Goal: Use online tool/utility: Utilize a website feature to perform a specific function

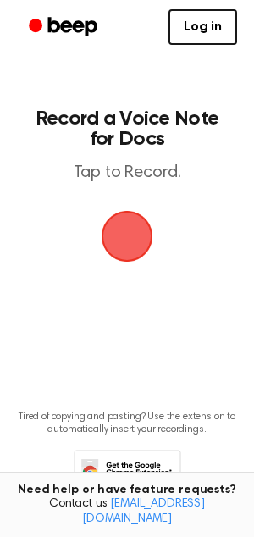
click at [127, 236] on span "button" at bounding box center [127, 236] width 55 height 55
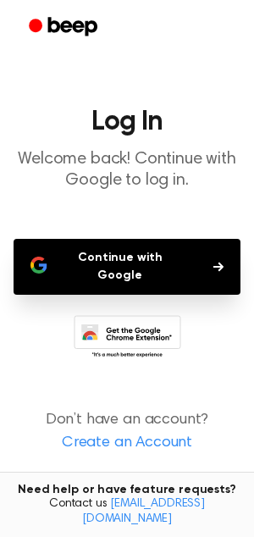
click at [143, 254] on button "Continue with Google" at bounding box center [127, 267] width 227 height 56
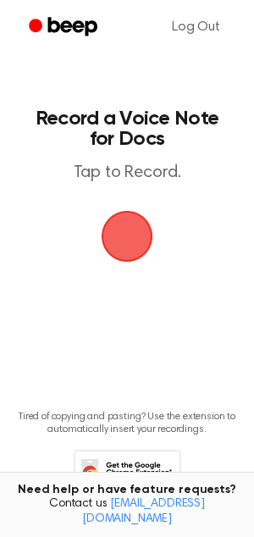
click at [138, 245] on span "button" at bounding box center [127, 237] width 58 height 58
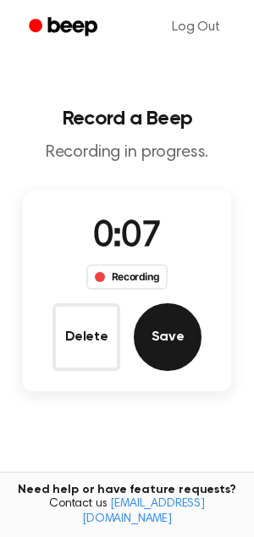
click at [175, 342] on button "Save" at bounding box center [168, 337] width 68 height 68
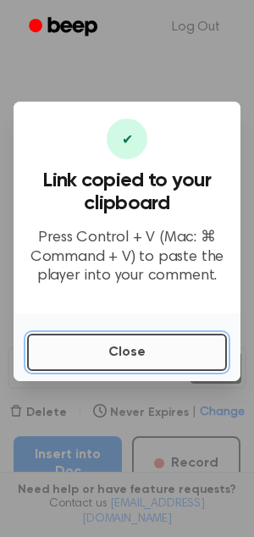
click at [99, 359] on button "Close" at bounding box center [127, 352] width 200 height 37
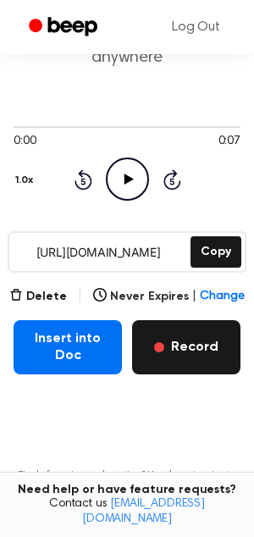
click at [192, 354] on button "Record" at bounding box center [186, 347] width 108 height 54
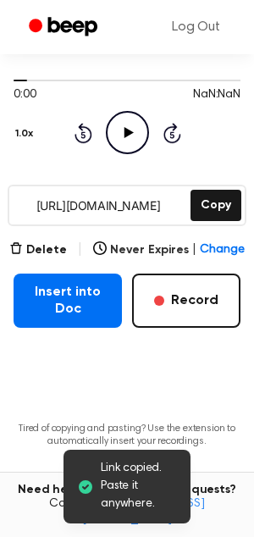
scroll to position [223, 0]
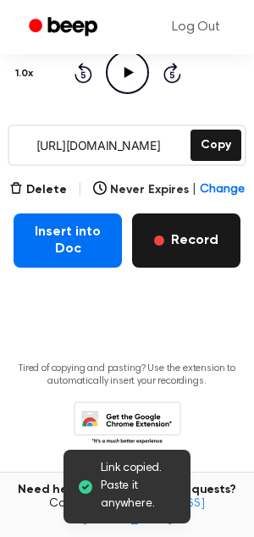
click at [190, 241] on button "Record" at bounding box center [186, 241] width 108 height 54
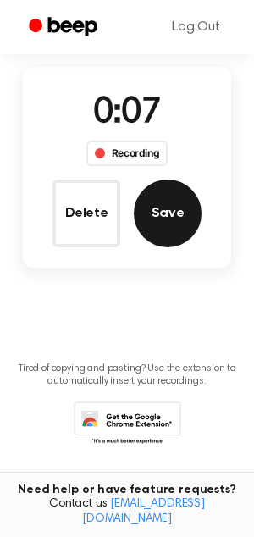
click at [177, 205] on button "Save" at bounding box center [168, 214] width 68 height 68
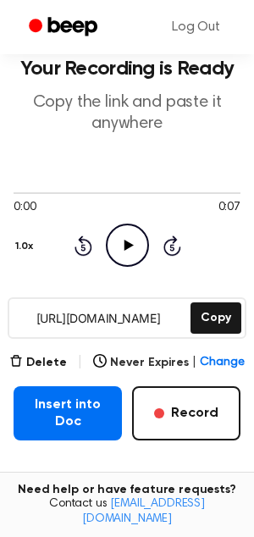
scroll to position [36, 0]
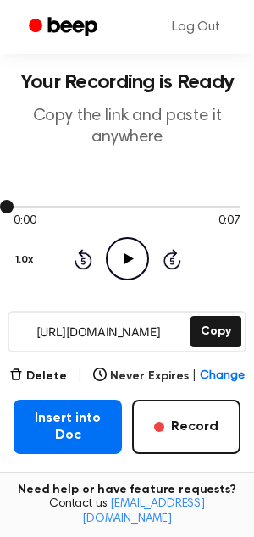
click at [160, 212] on div at bounding box center [127, 206] width 227 height 14
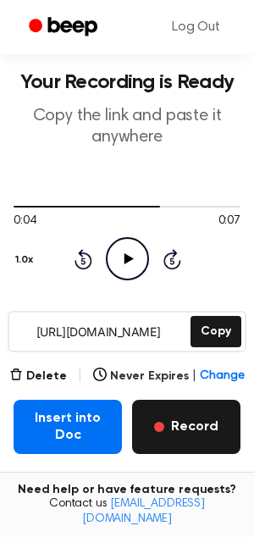
click at [180, 417] on button "Record" at bounding box center [186, 427] width 108 height 54
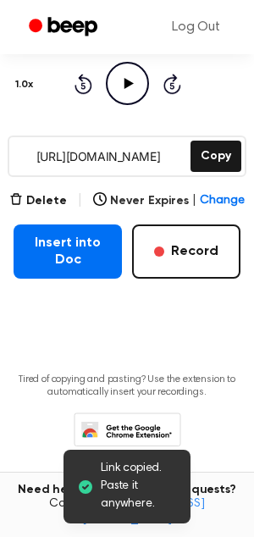
scroll to position [208, 0]
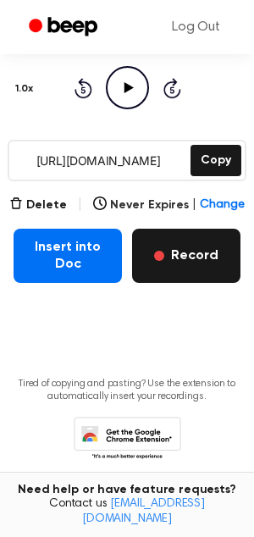
click at [217, 253] on button "Record" at bounding box center [186, 256] width 108 height 54
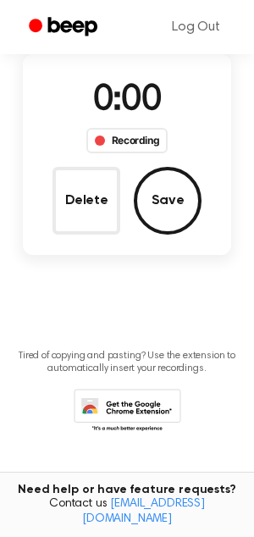
scroll to position [108, 0]
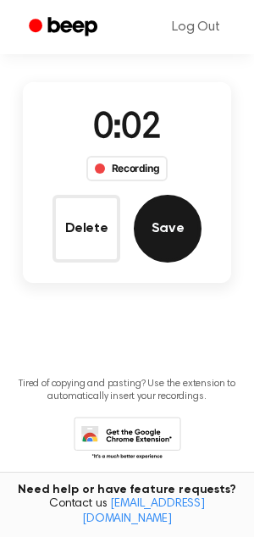
click at [159, 242] on button "Save" at bounding box center [168, 229] width 68 height 68
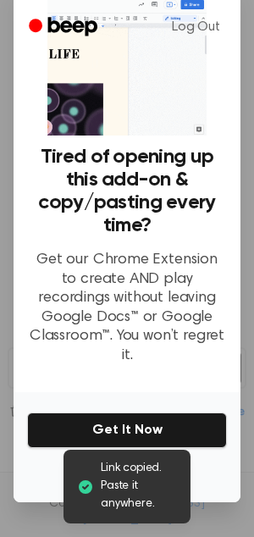
scroll to position [47, 0]
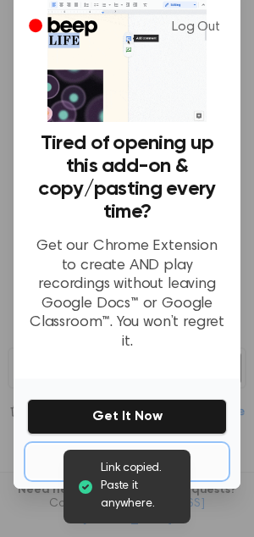
click at [131, 445] on button "No Thanks" at bounding box center [127, 462] width 200 height 34
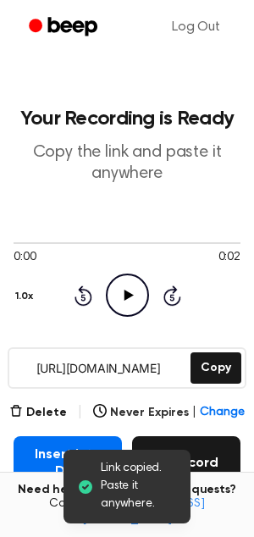
click at [203, 453] on button "Record" at bounding box center [186, 464] width 108 height 54
click at [200, 452] on button "Record" at bounding box center [186, 464] width 108 height 54
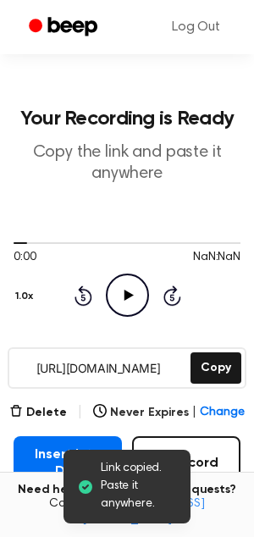
scroll to position [236, 0]
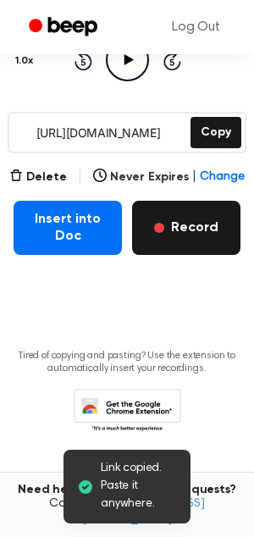
click at [192, 236] on button "Record" at bounding box center [186, 228] width 108 height 54
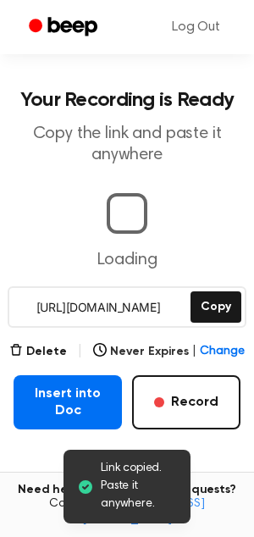
scroll to position [183, 0]
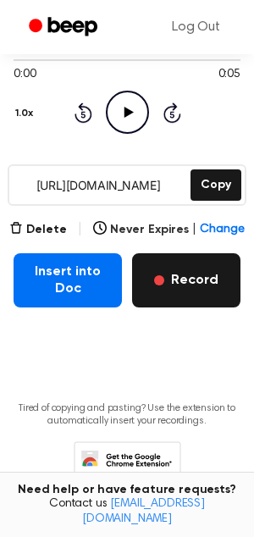
click at [201, 278] on button "Record" at bounding box center [186, 280] width 108 height 54
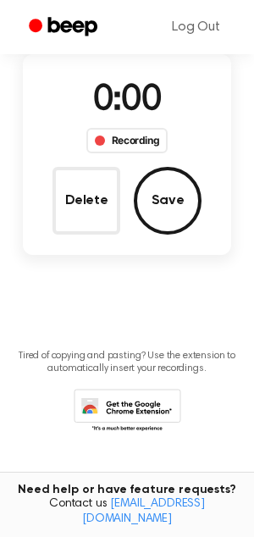
scroll to position [84, 0]
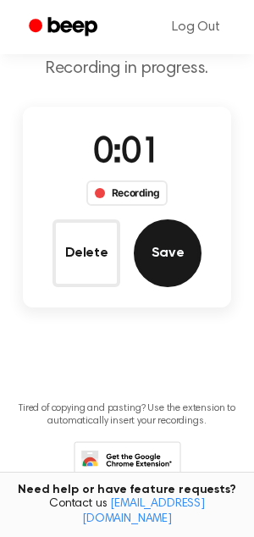
click at [163, 258] on button "Save" at bounding box center [168, 254] width 68 height 68
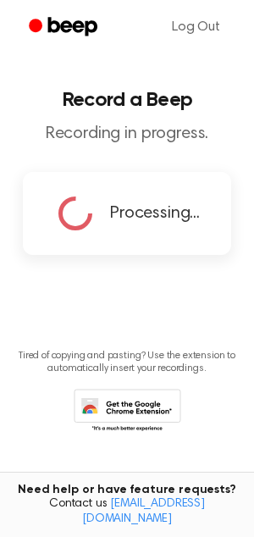
scroll to position [0, 0]
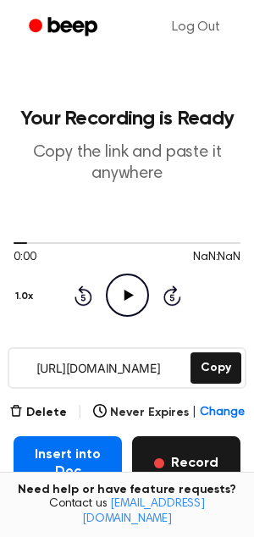
click at [209, 464] on button "Record" at bounding box center [186, 464] width 108 height 54
click at [192, 471] on button "Record" at bounding box center [186, 464] width 108 height 54
click at [208, 459] on button "Record" at bounding box center [186, 464] width 108 height 54
click at [186, 462] on button "Record" at bounding box center [186, 464] width 108 height 54
